Goal: Find specific page/section: Find specific page/section

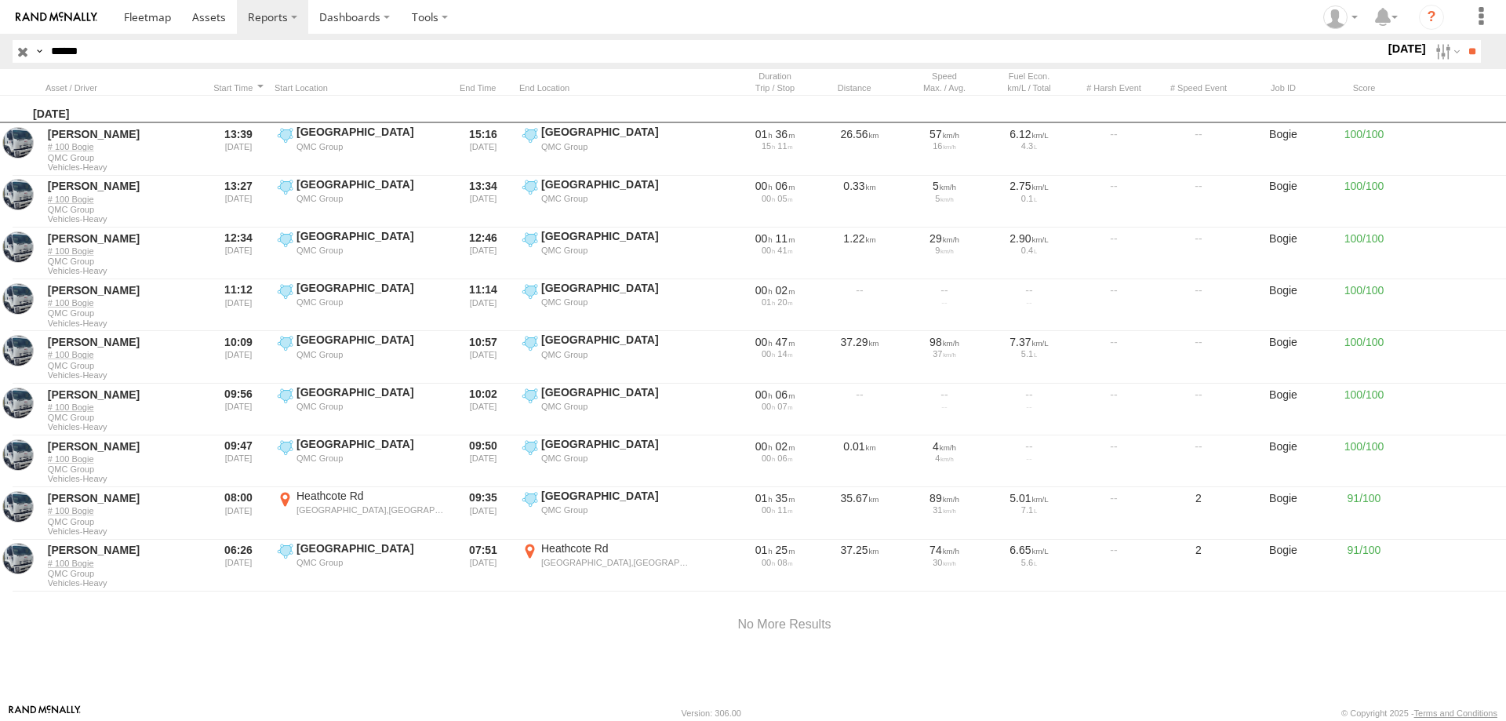
click at [0, 0] on label at bounding box center [0, 0] width 0 height 0
click at [1429, 53] on label at bounding box center [1446, 51] width 34 height 23
click at [1467, 57] on input "**" at bounding box center [1472, 51] width 18 height 23
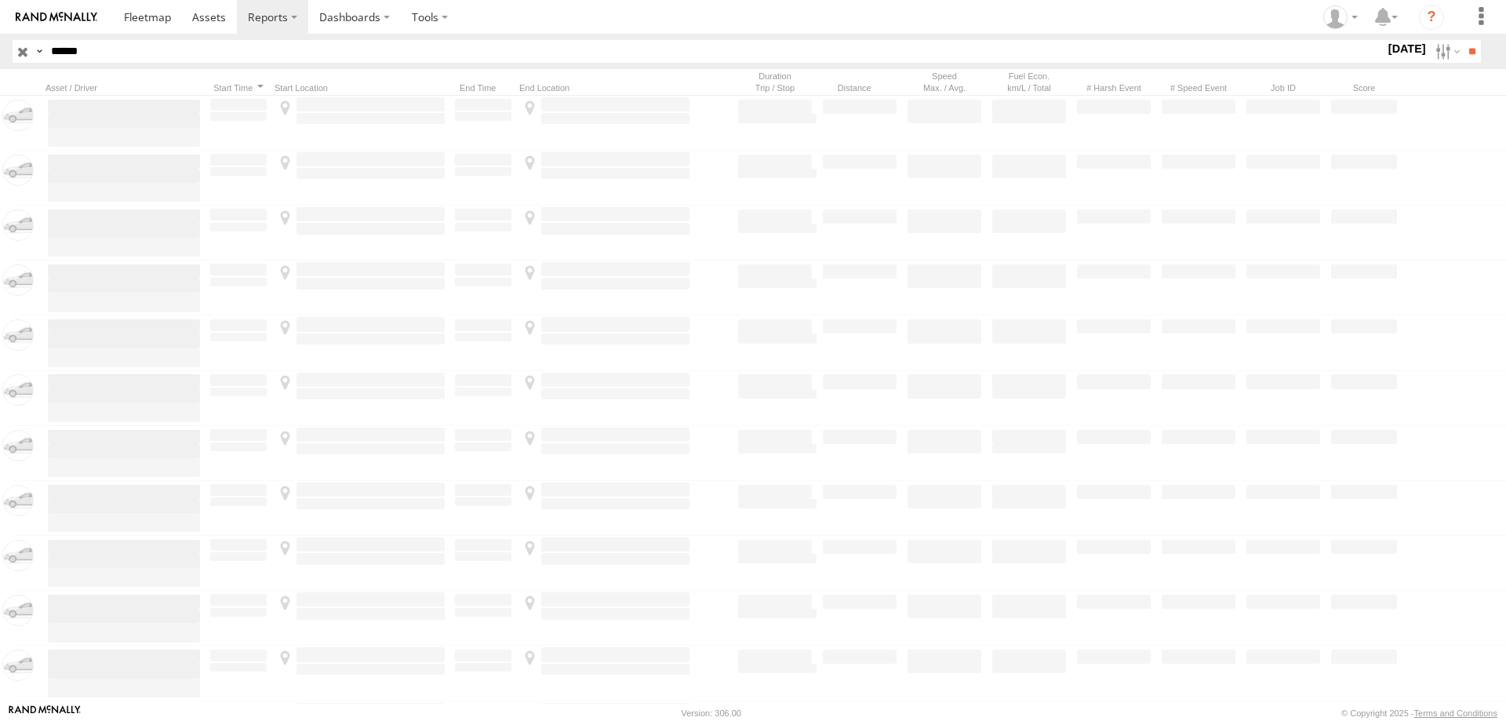
click at [249, 56] on input "******" at bounding box center [715, 51] width 1340 height 23
drag, startPoint x: 249, startPoint y: 56, endPoint x: 75, endPoint y: 52, distance: 174.2
click at [0, 0] on label at bounding box center [0, 0] width 0 height 0
drag, startPoint x: 134, startPoint y: 55, endPoint x: 36, endPoint y: 49, distance: 98.2
click at [36, 49] on div "Search Query Asset ID Asset Label Registration Manufacturer Model VIN Job ID Dr…" at bounding box center [738, 51] width 1450 height 23
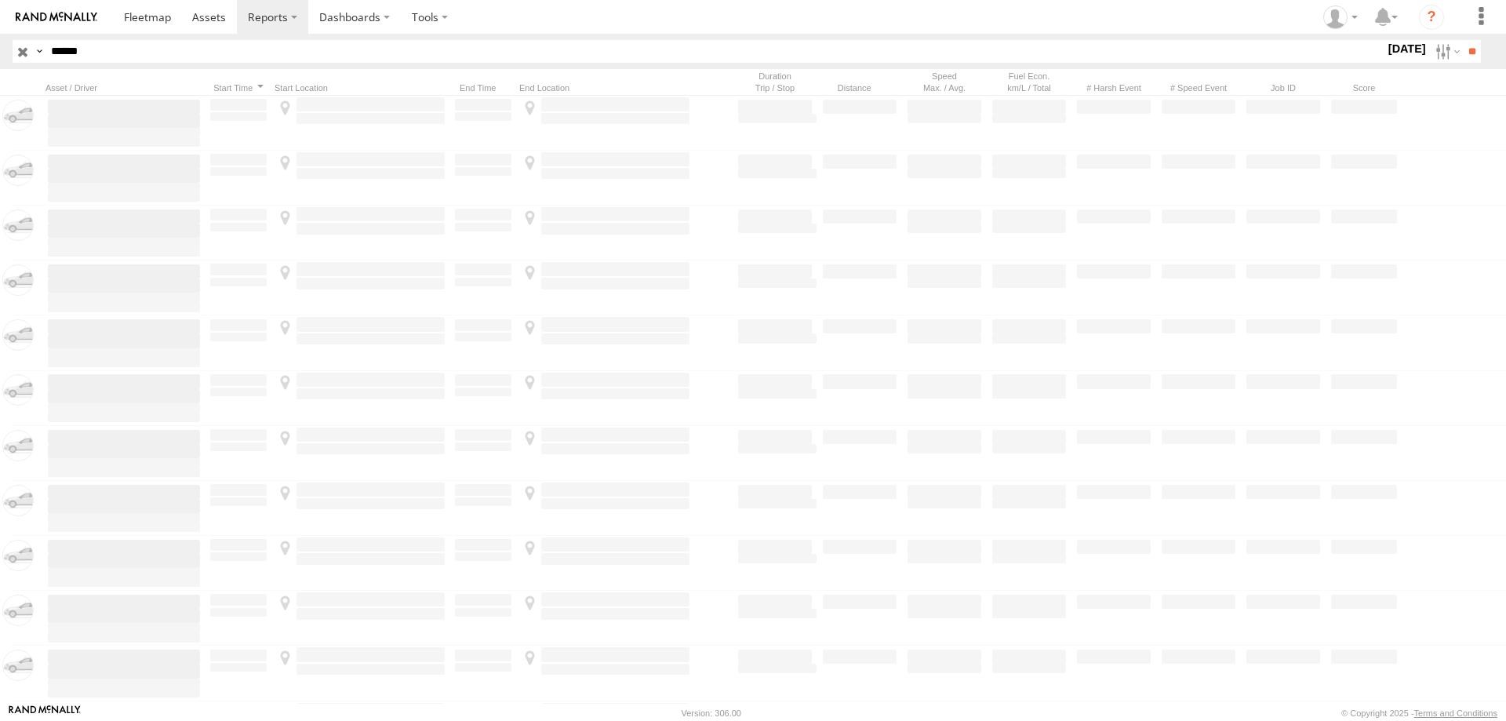
type input "******"
click at [1463, 40] on input "**" at bounding box center [1472, 51] width 18 height 23
click at [0, 0] on label "×" at bounding box center [0, 0] width 0 height 0
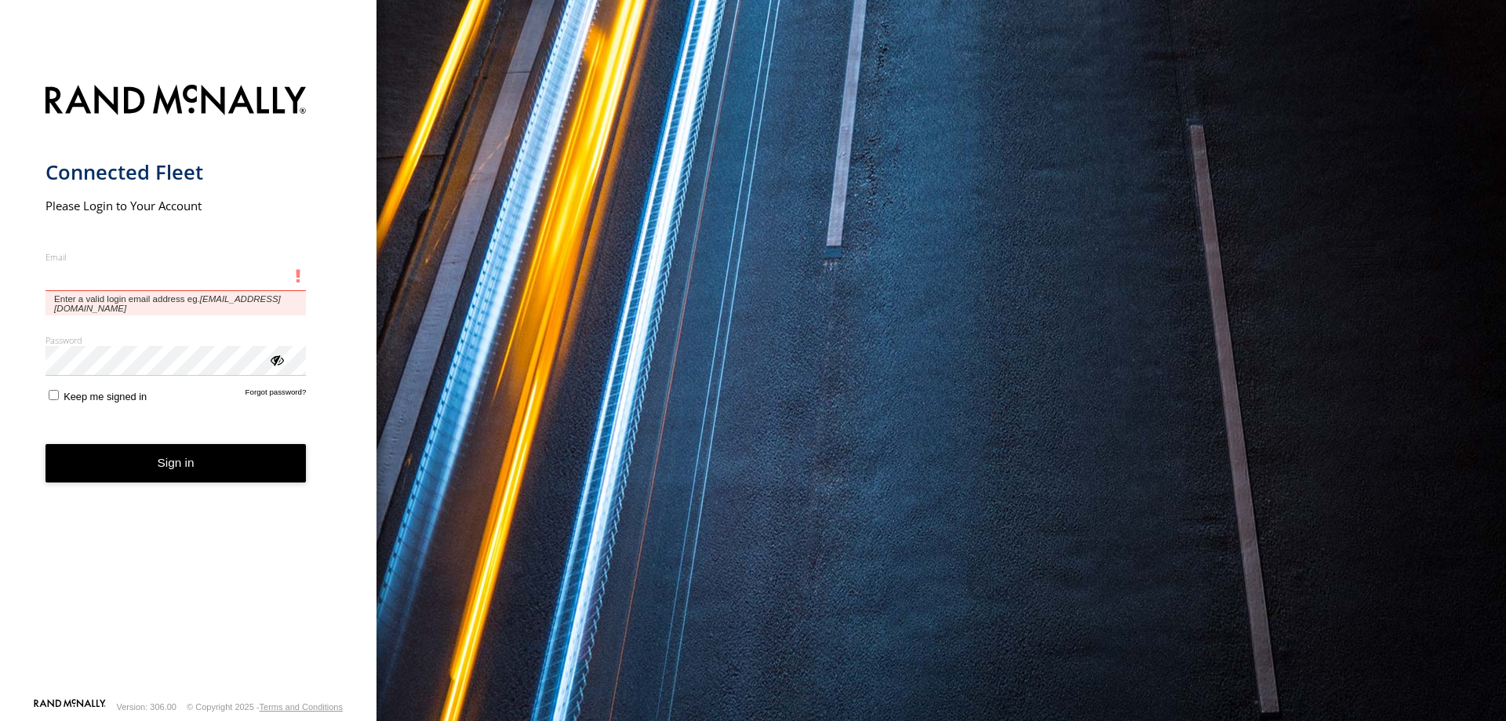
click at [149, 278] on input "Email" at bounding box center [175, 277] width 261 height 28
type input "*"
type input "**********"
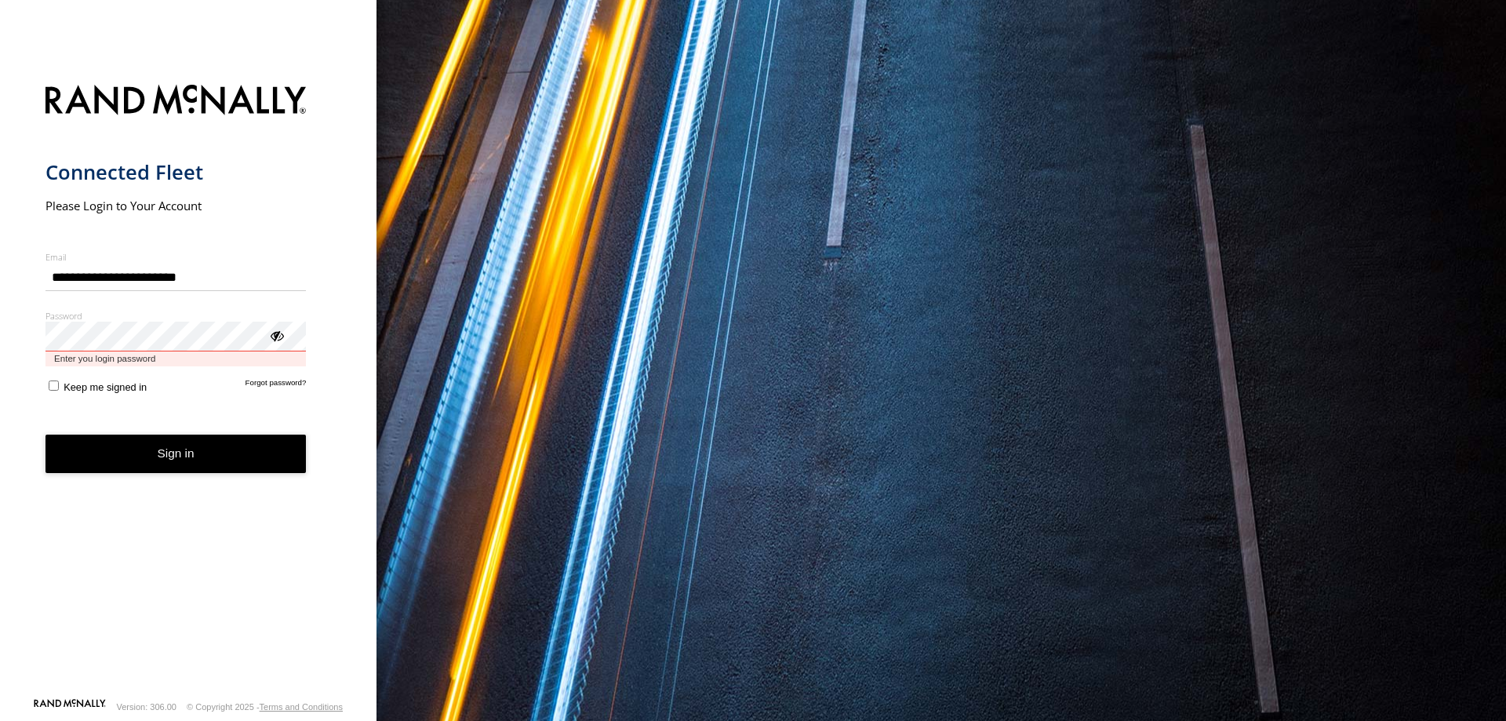
click at [45, 435] on button "Sign in" at bounding box center [175, 454] width 261 height 38
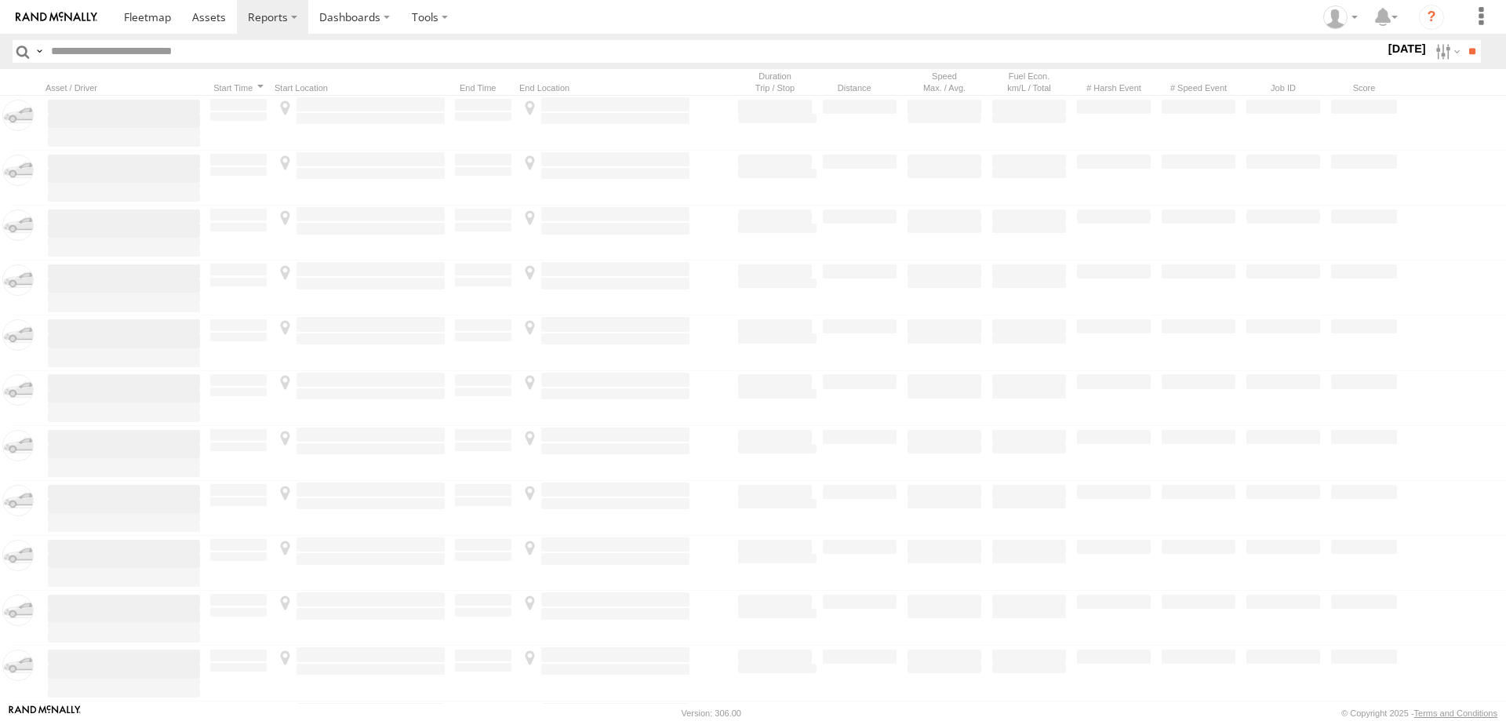
type input "******"
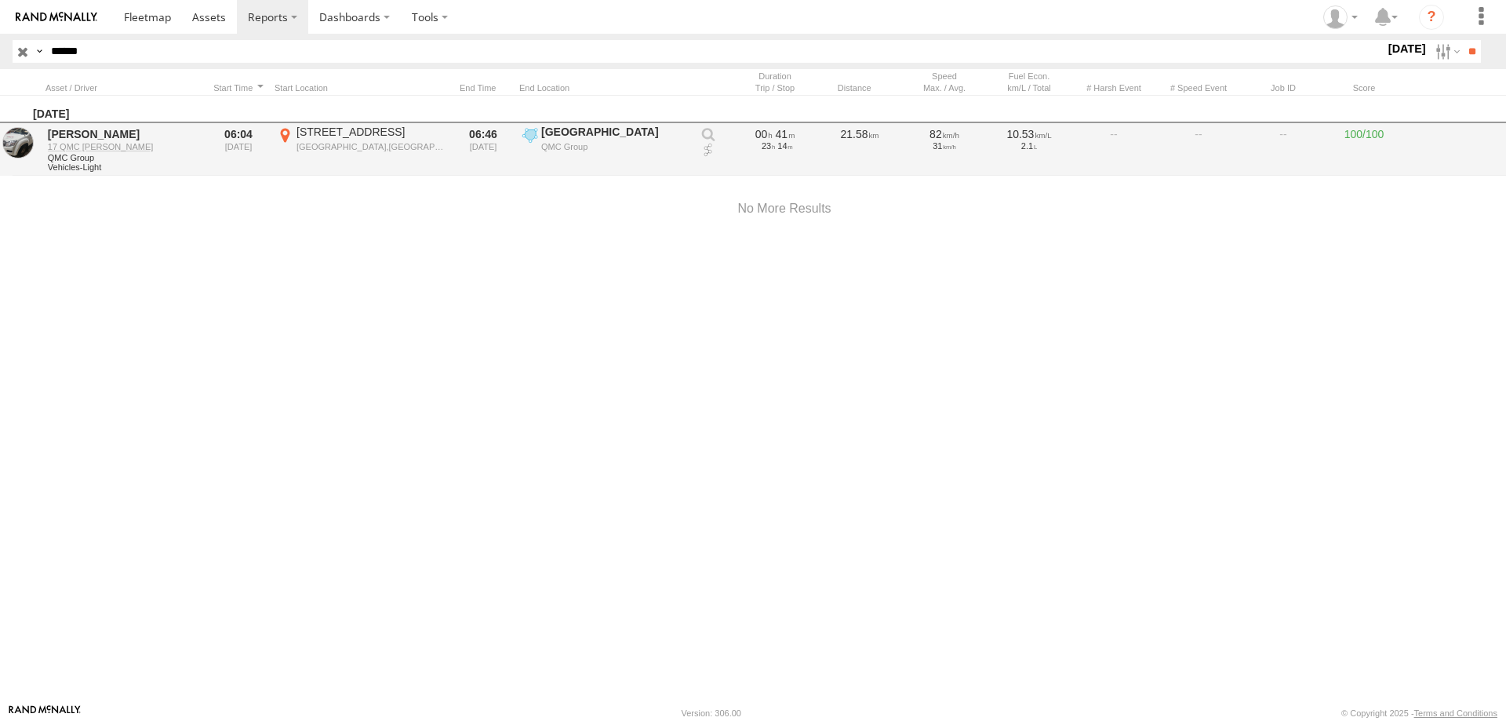
click at [333, 148] on div "[GEOGRAPHIC_DATA],[GEOGRAPHIC_DATA]" at bounding box center [371, 146] width 148 height 11
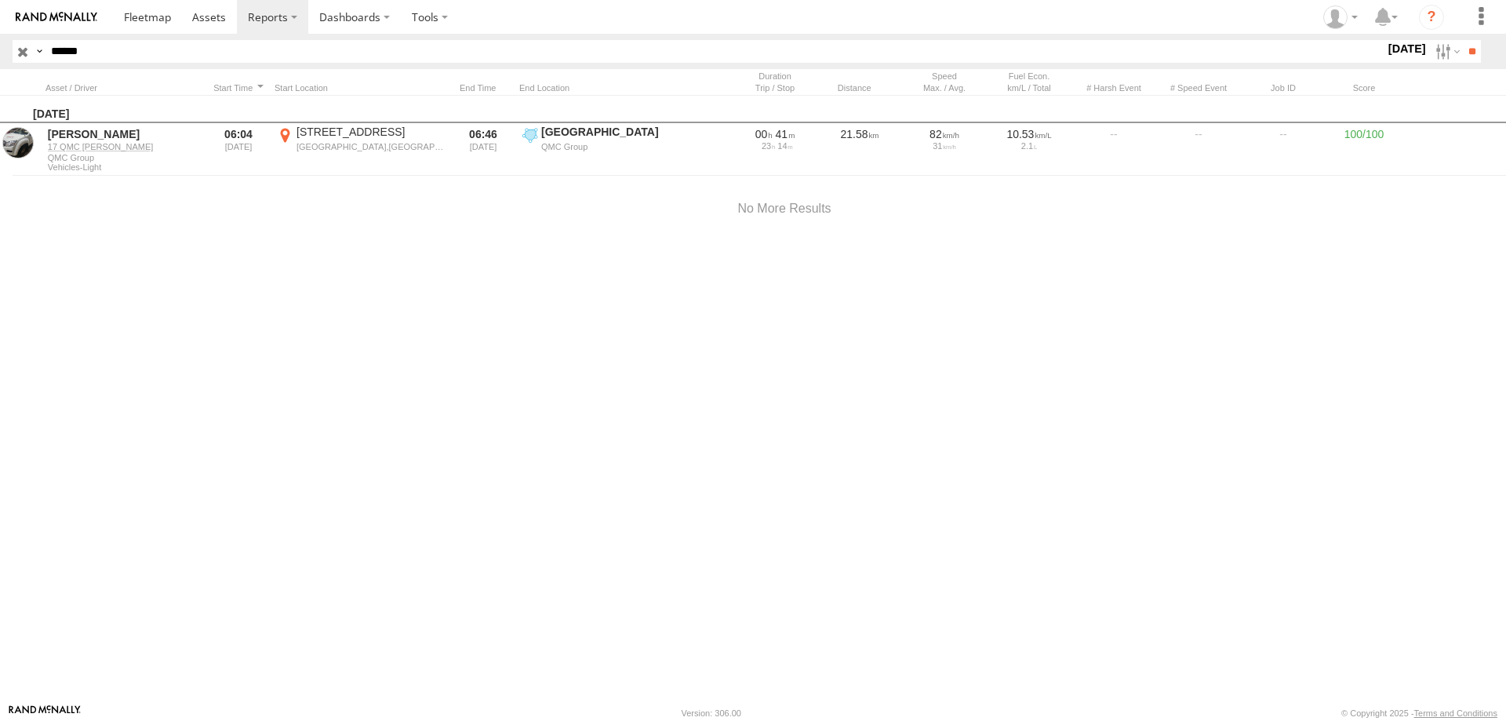
drag, startPoint x: 1064, startPoint y: 388, endPoint x: 675, endPoint y: 355, distance: 389.6
click at [0, 0] on div at bounding box center [0, 0] width 0 height 0
drag, startPoint x: 1104, startPoint y: 317, endPoint x: 1158, endPoint y: 338, distance: 58.1
click at [0, 0] on div at bounding box center [0, 0] width 0 height 0
drag, startPoint x: 673, startPoint y: 511, endPoint x: 737, endPoint y: 315, distance: 206.1
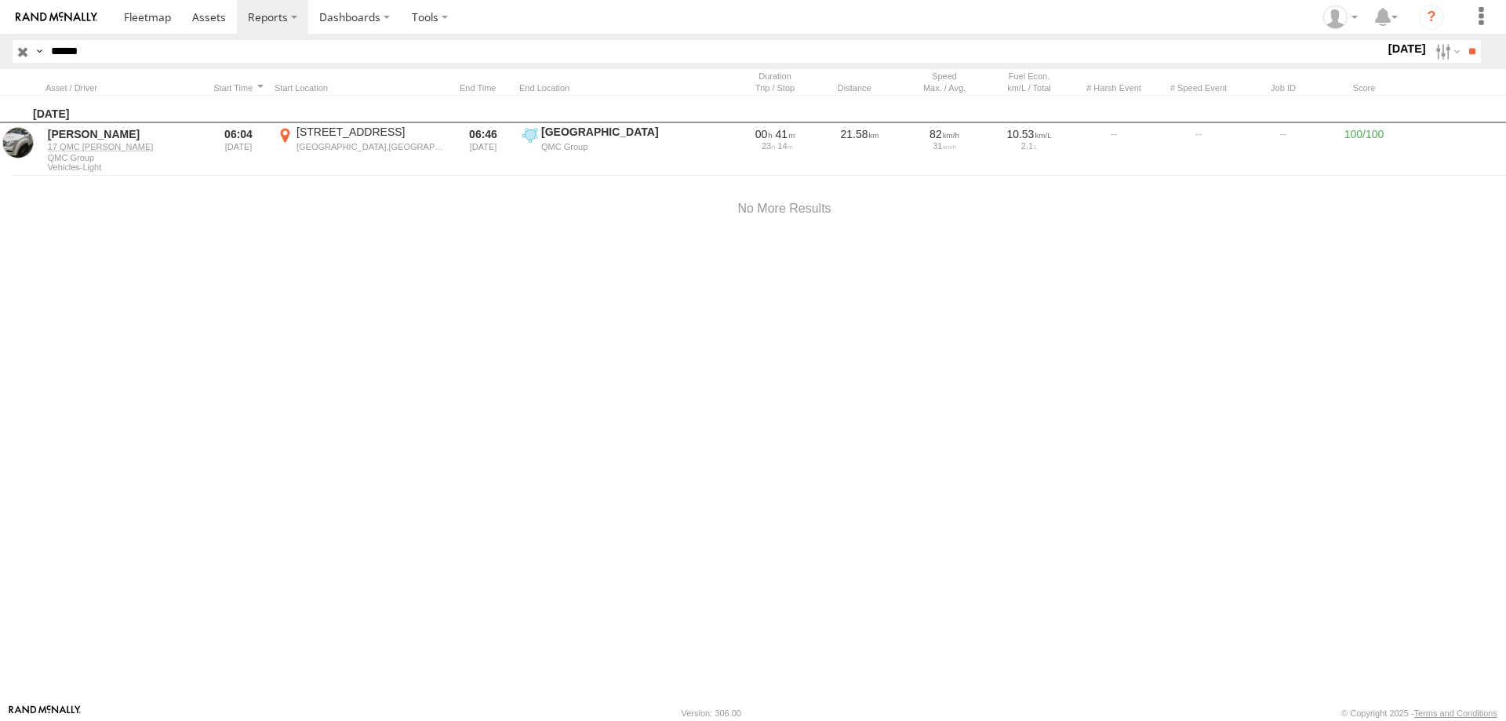
click at [0, 0] on div at bounding box center [0, 0] width 0 height 0
drag, startPoint x: 825, startPoint y: 291, endPoint x: 726, endPoint y: 482, distance: 215.1
click at [0, 0] on div at bounding box center [0, 0] width 0 height 0
drag, startPoint x: 1136, startPoint y: 431, endPoint x: 675, endPoint y: 397, distance: 461.7
click at [0, 0] on div at bounding box center [0, 0] width 0 height 0
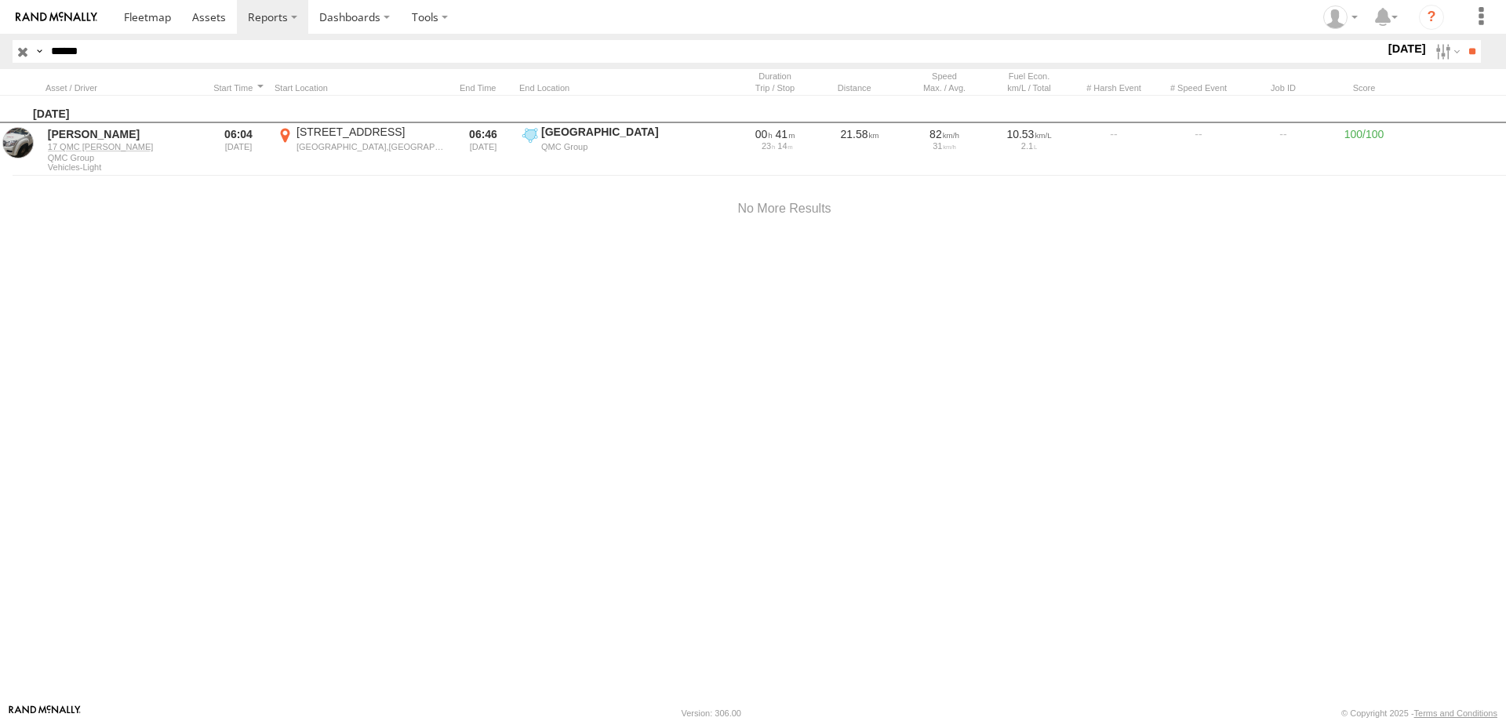
drag, startPoint x: 915, startPoint y: 392, endPoint x: 560, endPoint y: 387, distance: 355.4
click at [0, 0] on div at bounding box center [0, 0] width 0 height 0
drag, startPoint x: 1042, startPoint y: 354, endPoint x: 889, endPoint y: 441, distance: 176.0
click at [0, 0] on div at bounding box center [0, 0] width 0 height 0
drag, startPoint x: 798, startPoint y: 482, endPoint x: 820, endPoint y: 187, distance: 295.0
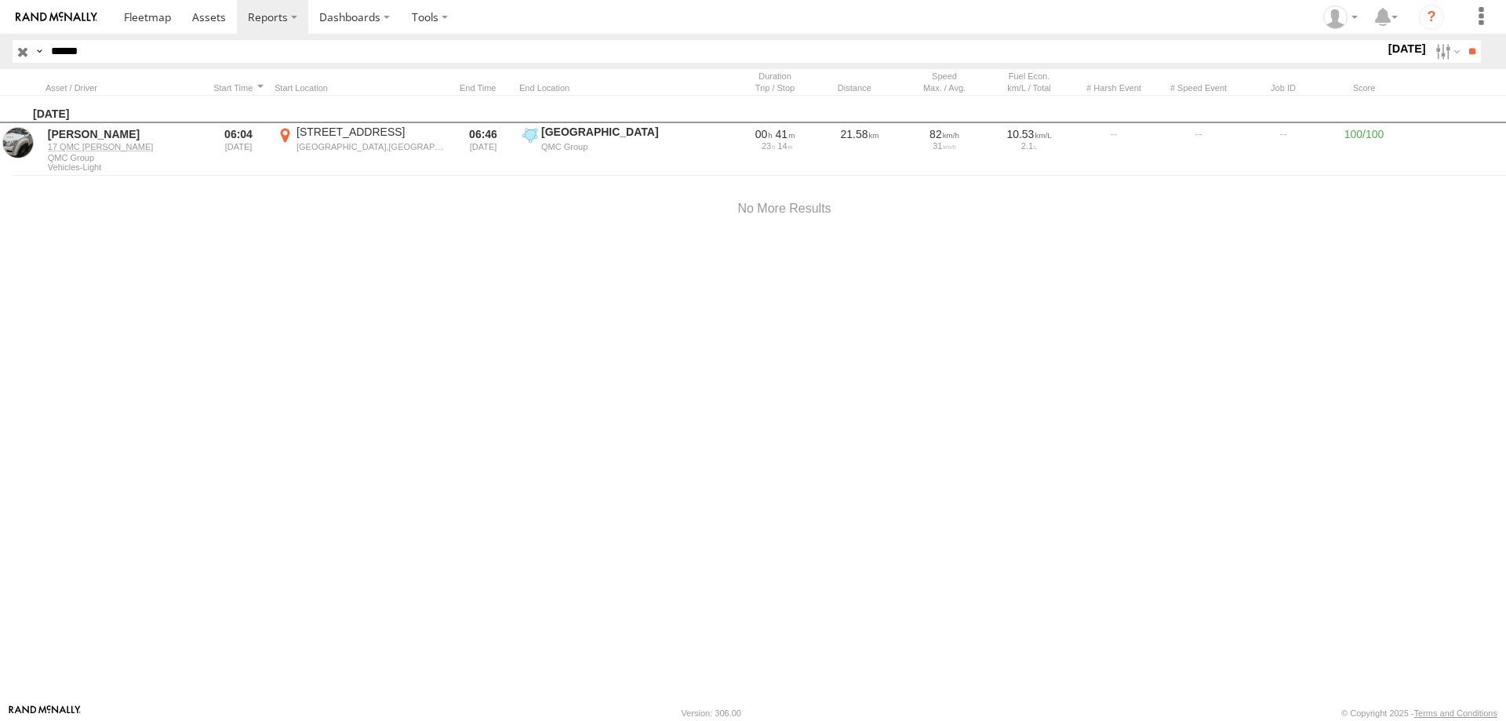
click at [0, 0] on div at bounding box center [0, 0] width 0 height 0
drag, startPoint x: 339, startPoint y: 578, endPoint x: 511, endPoint y: 426, distance: 229.5
click at [0, 0] on div at bounding box center [0, 0] width 0 height 0
